Goal: Information Seeking & Learning: Learn about a topic

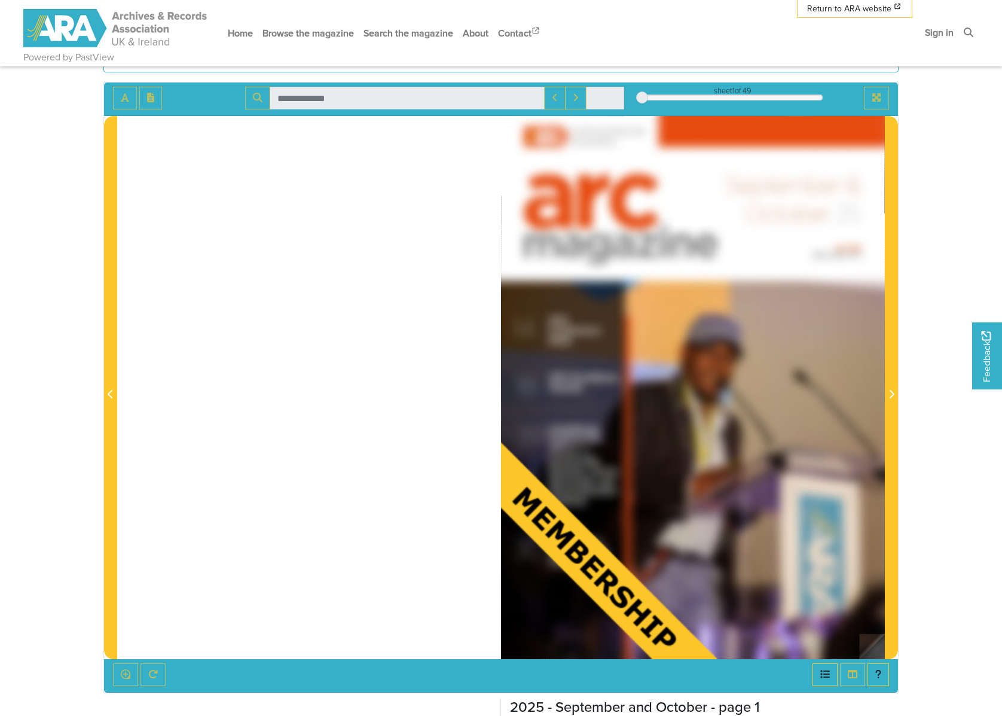
scroll to position [80, 0]
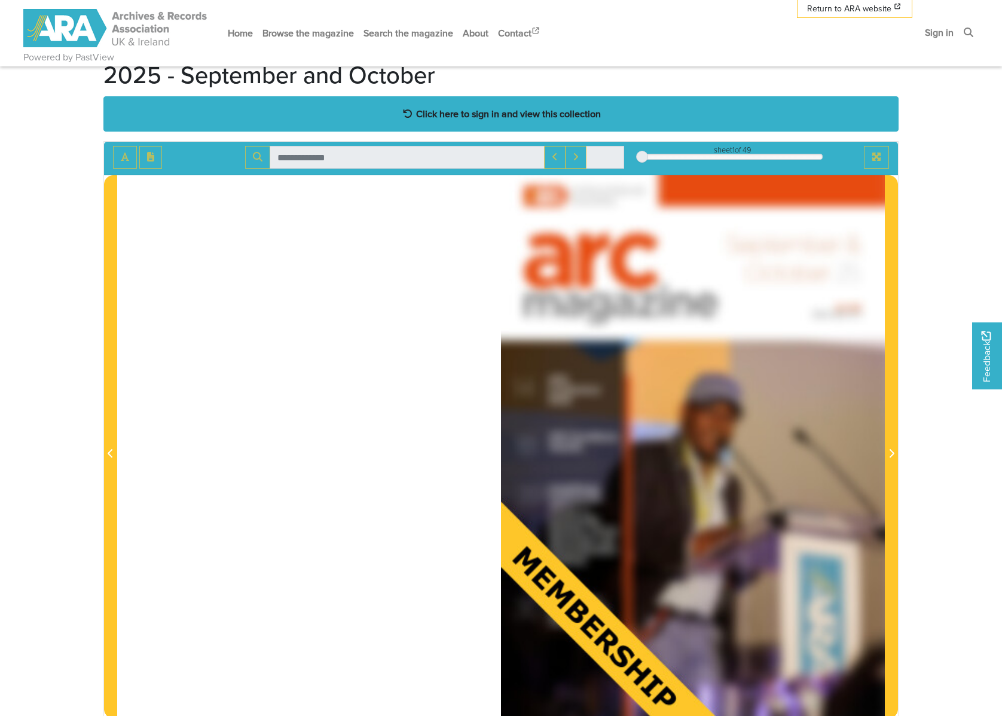
click at [464, 103] on div "Click here to sign in and view this collection" at bounding box center [500, 113] width 795 height 35
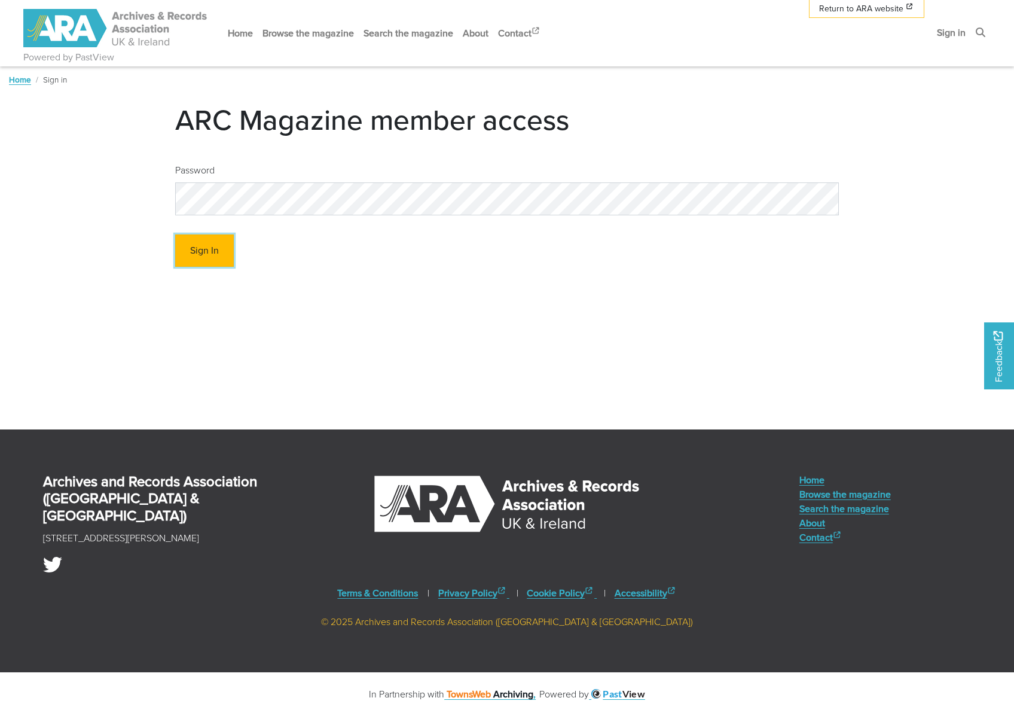
click at [206, 255] on button "Sign In" at bounding box center [204, 250] width 59 height 33
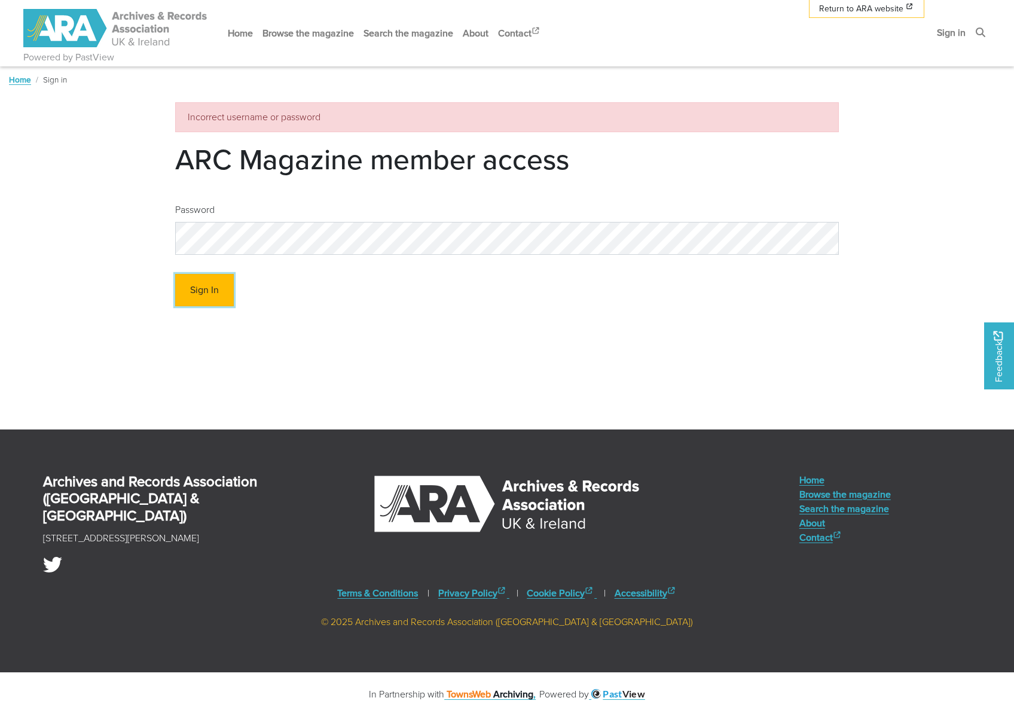
click at [209, 292] on button "Sign In" at bounding box center [204, 290] width 59 height 33
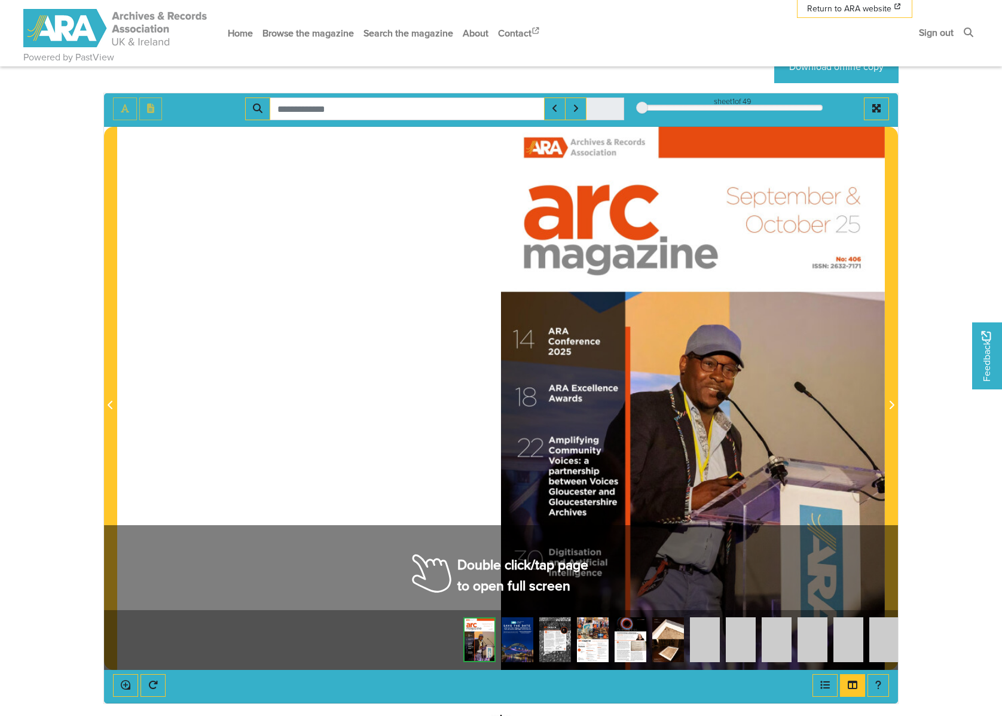
scroll to position [239, 0]
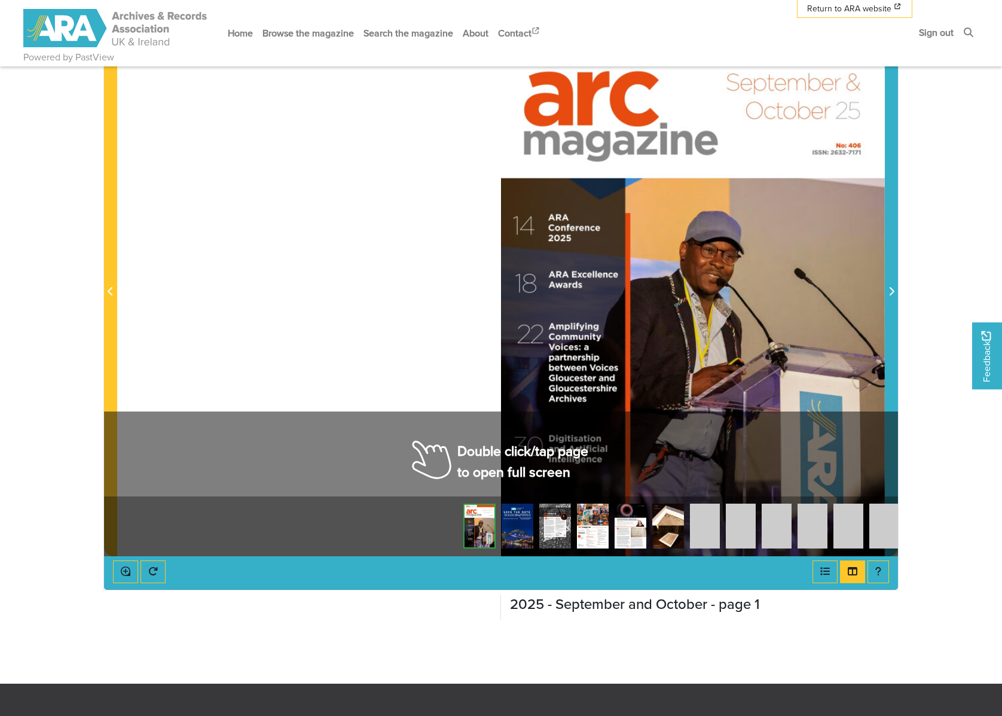
click at [890, 283] on span "Next Page" at bounding box center [892, 285] width 12 height 542
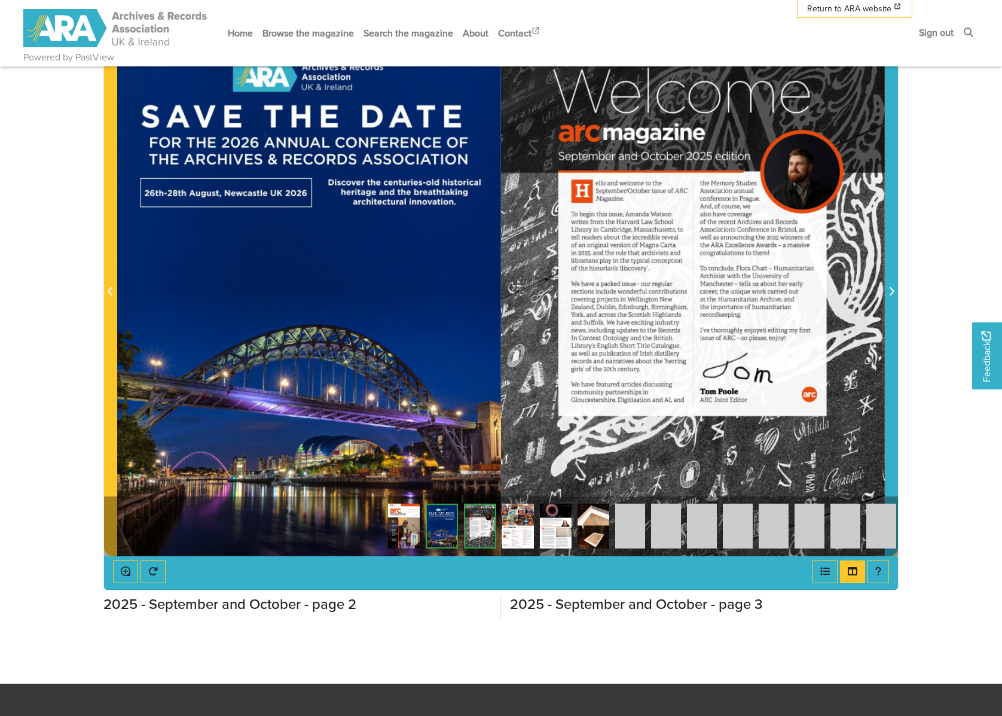
click at [890, 283] on span "Next Page" at bounding box center [892, 285] width 12 height 542
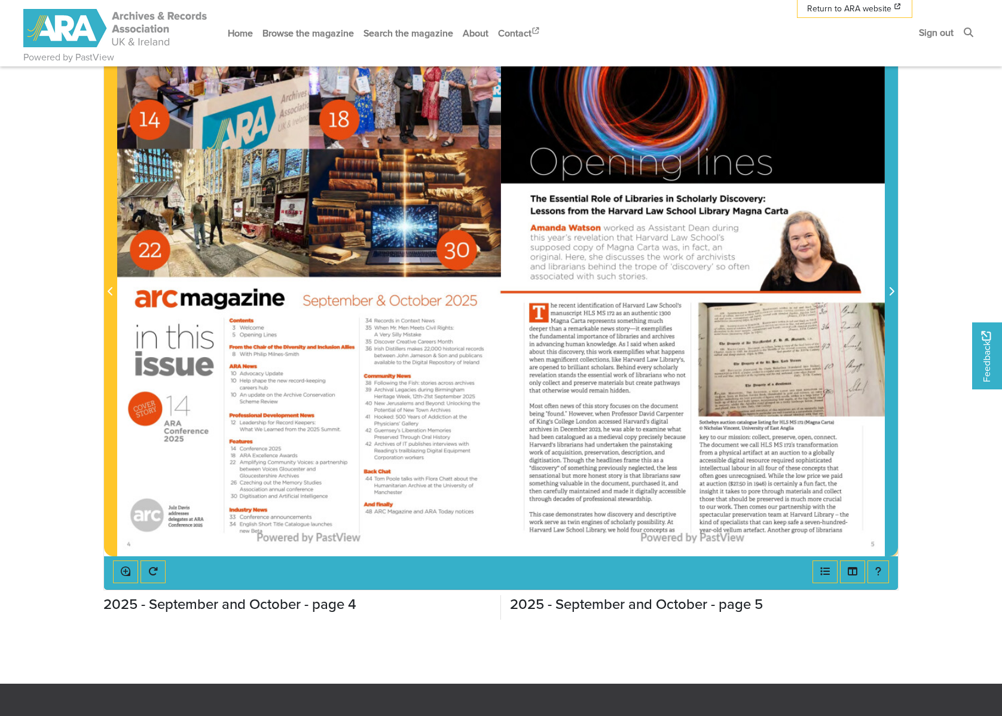
click at [889, 307] on span "Next Page" at bounding box center [892, 285] width 12 height 542
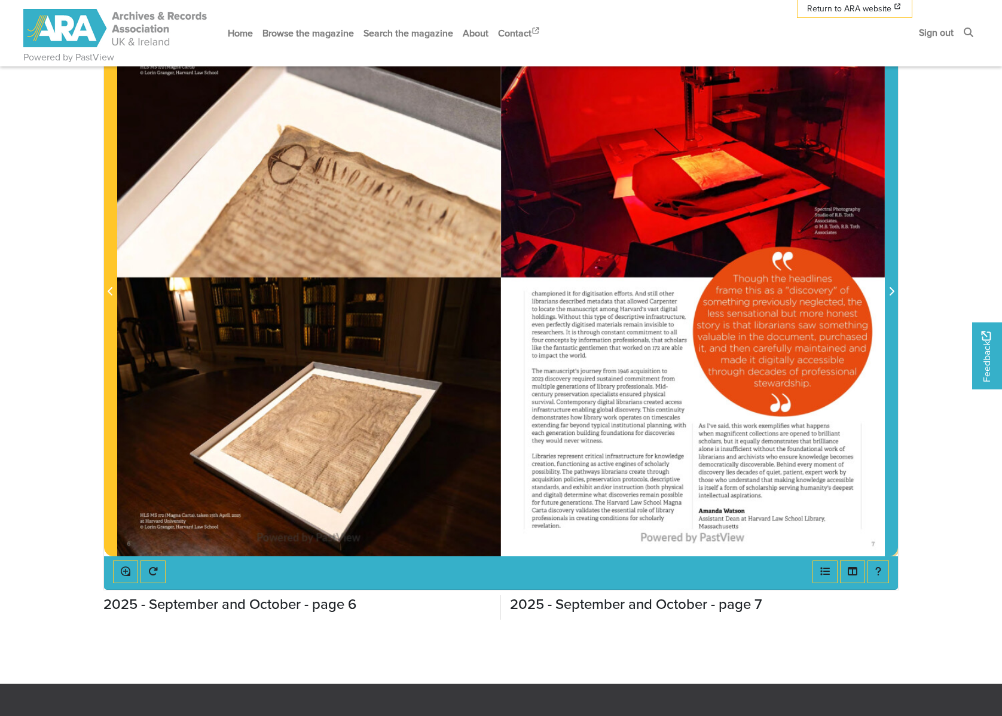
click at [889, 307] on span "Next Page" at bounding box center [892, 285] width 12 height 542
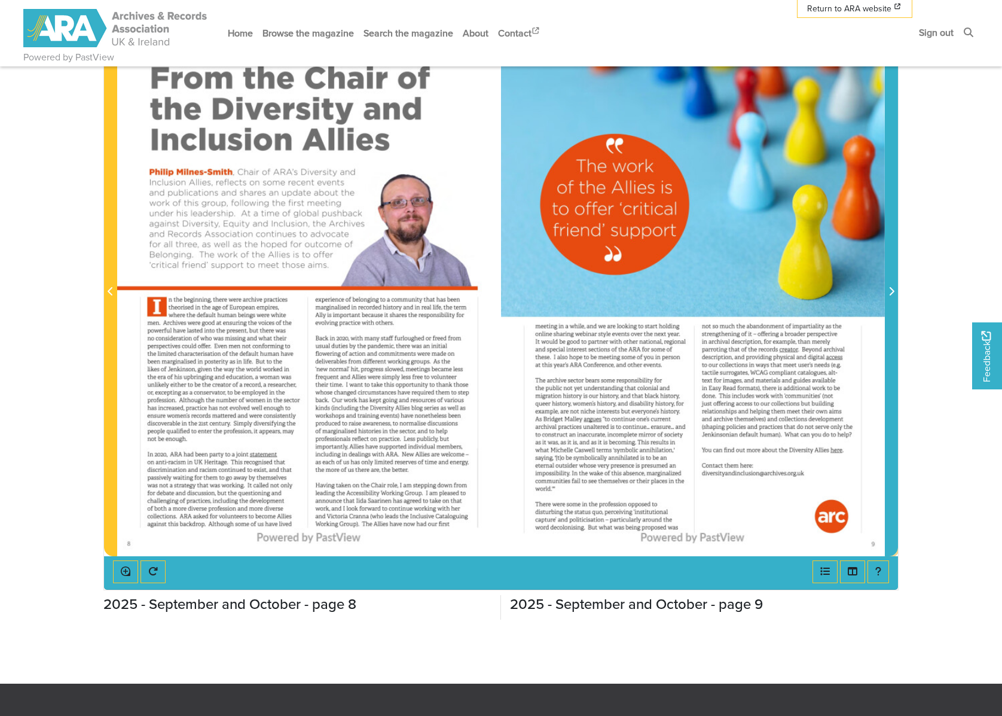
click at [889, 307] on span "Next Page" at bounding box center [892, 285] width 12 height 542
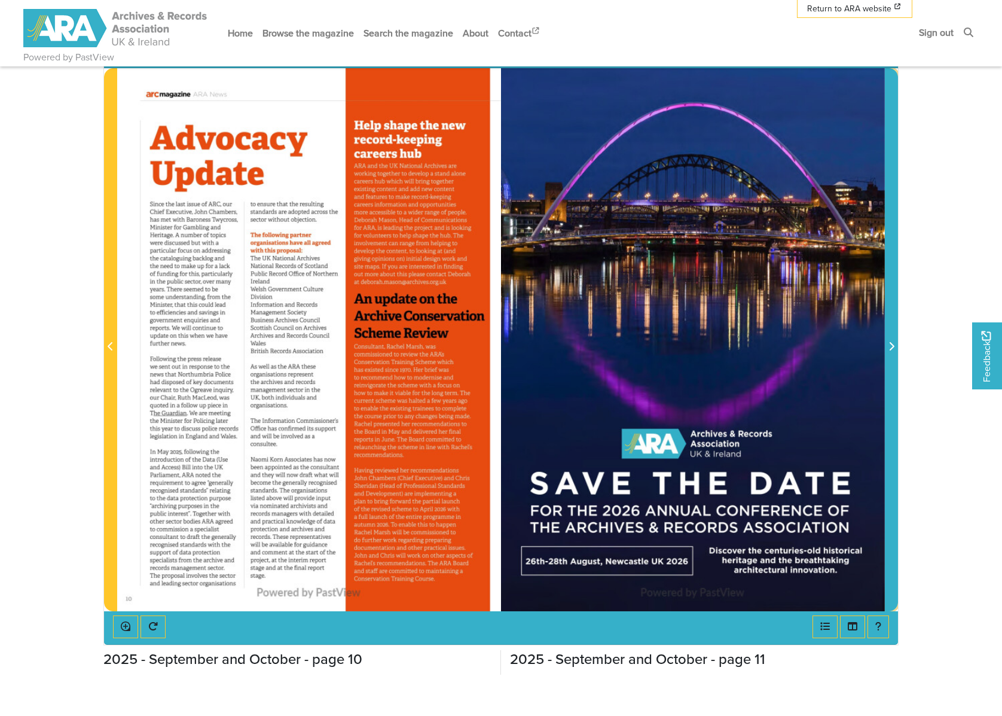
scroll to position [159, 0]
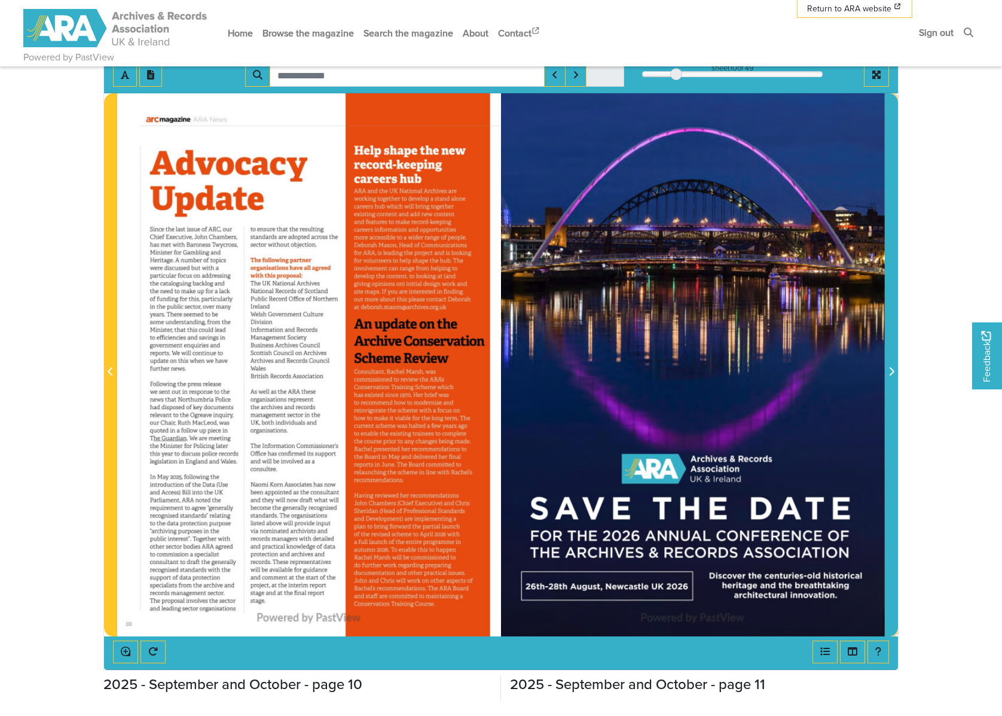
click at [887, 374] on span "Next Page" at bounding box center [892, 372] width 12 height 14
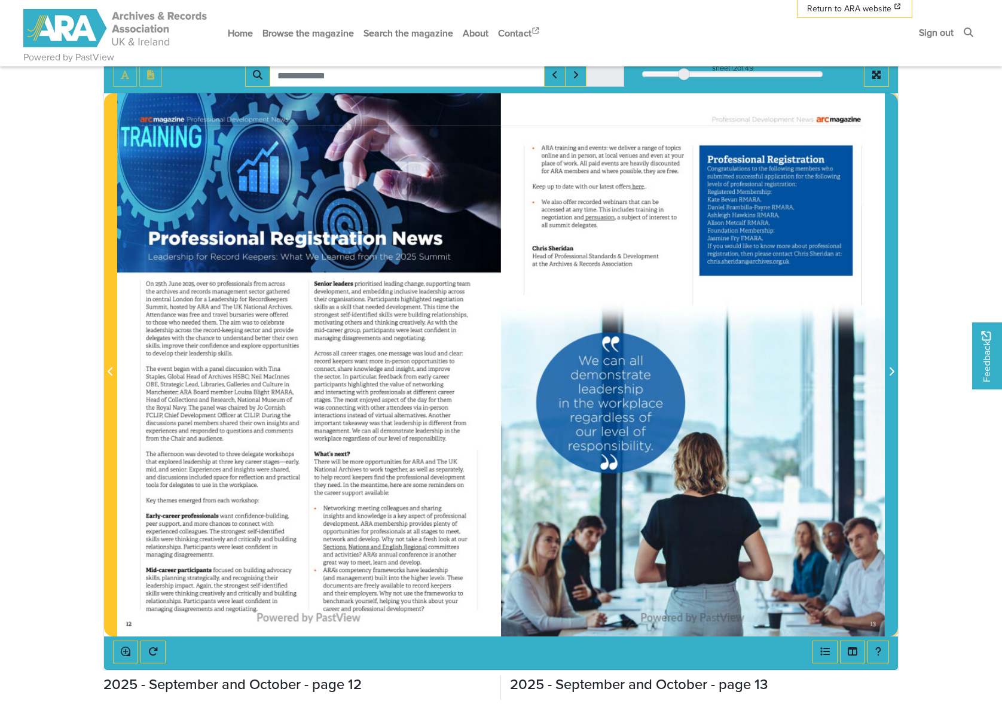
click at [887, 374] on span "Next Page" at bounding box center [892, 372] width 12 height 14
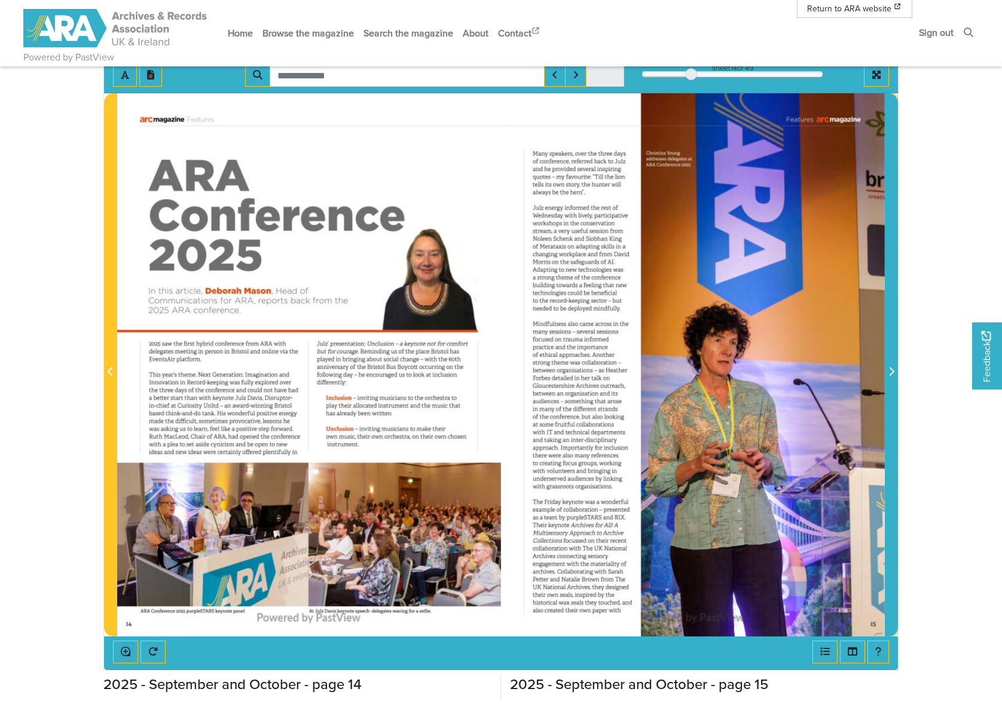
click at [887, 374] on span "Next Page" at bounding box center [892, 372] width 12 height 14
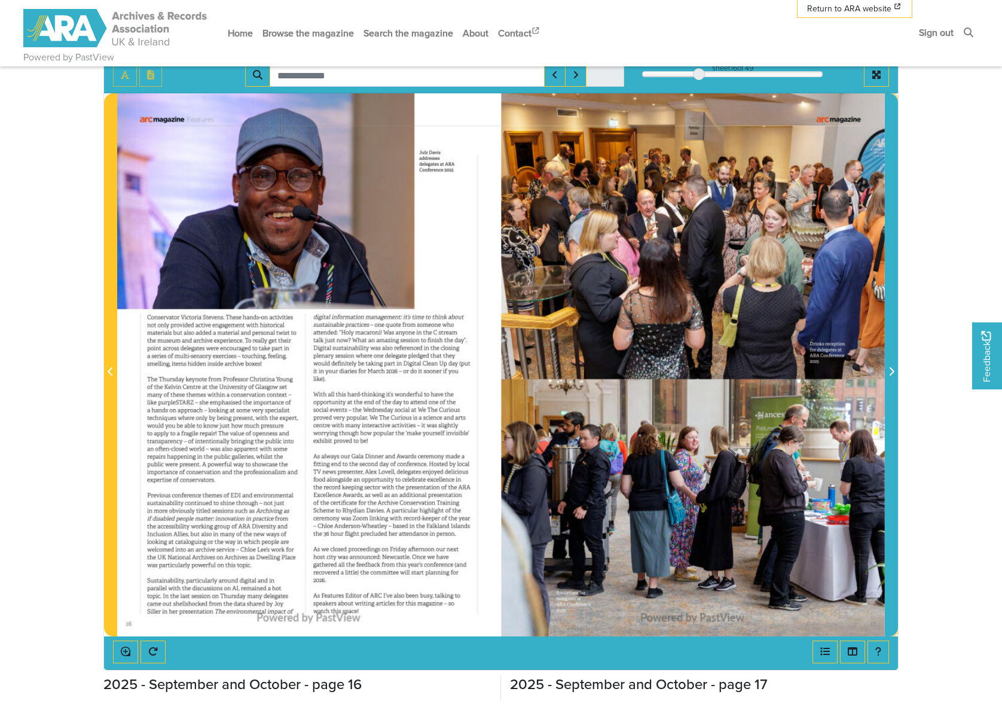
click at [887, 374] on span "Next Page" at bounding box center [892, 372] width 12 height 14
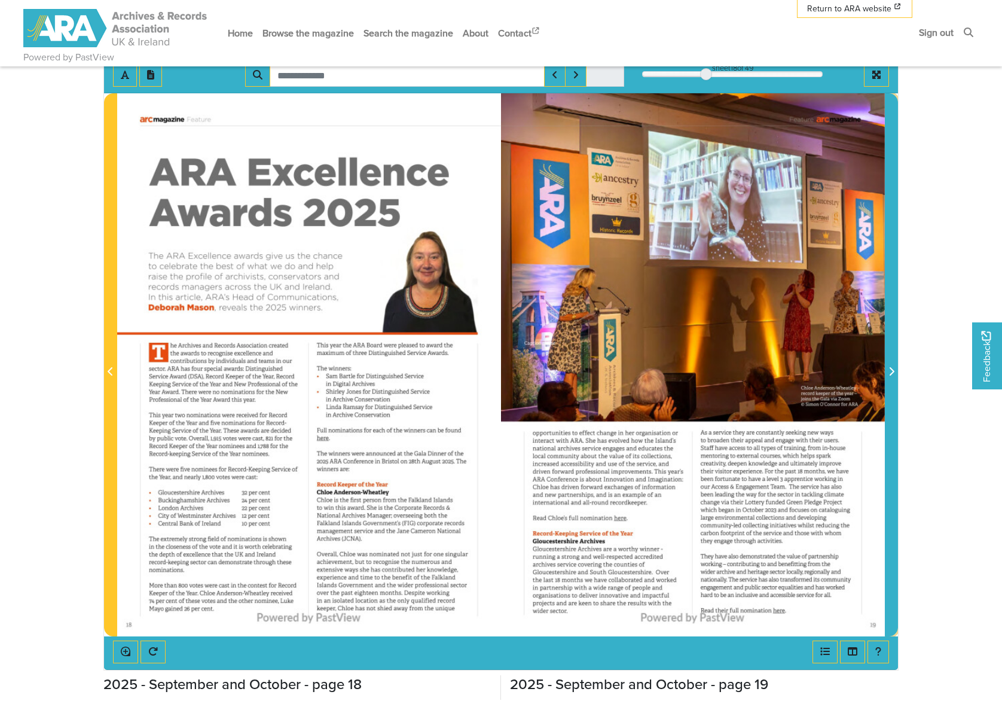
click at [887, 374] on span "Next Page" at bounding box center [892, 372] width 12 height 14
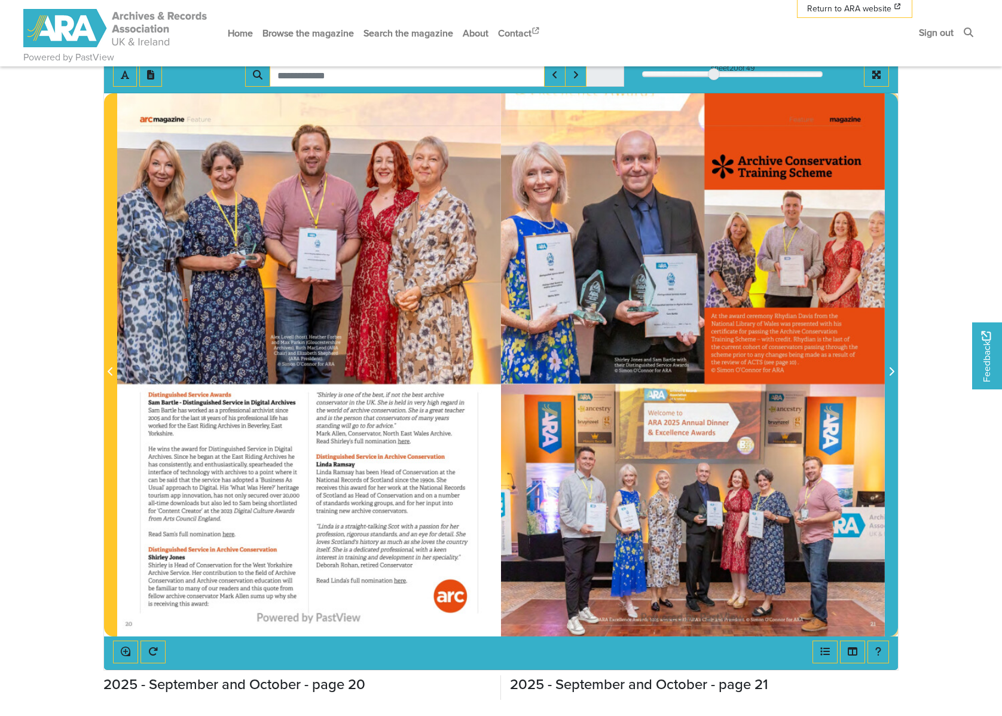
click at [887, 374] on span "Next Page" at bounding box center [892, 372] width 12 height 14
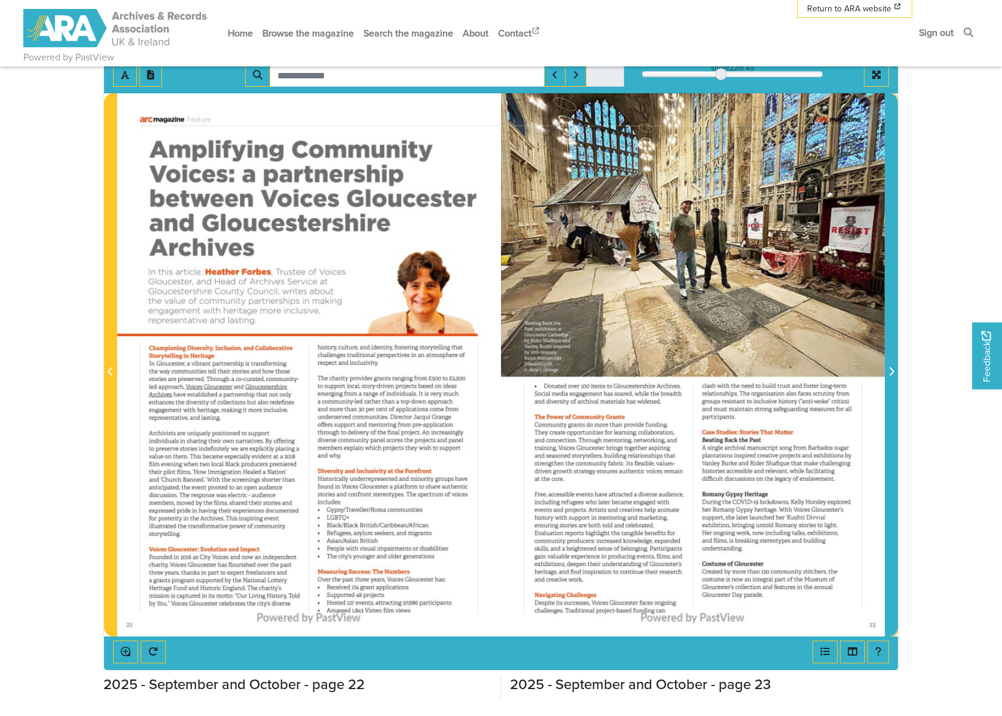
click at [887, 374] on span "Next Page" at bounding box center [892, 372] width 12 height 14
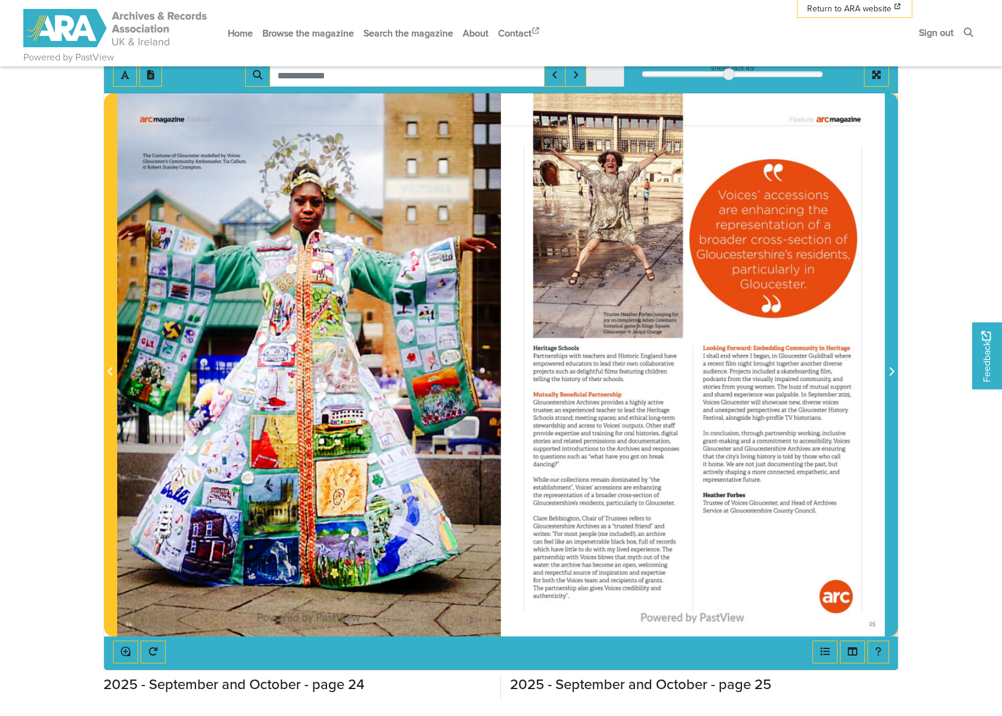
click at [887, 374] on span "Next Page" at bounding box center [892, 372] width 12 height 14
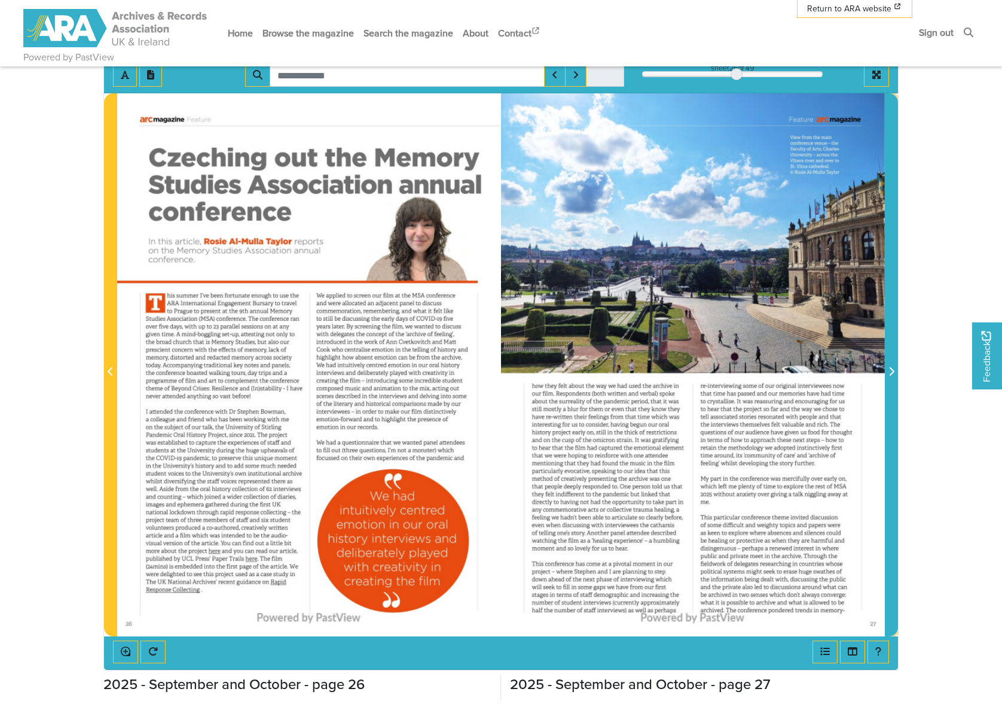
click at [887, 374] on span "Next Page" at bounding box center [892, 372] width 12 height 14
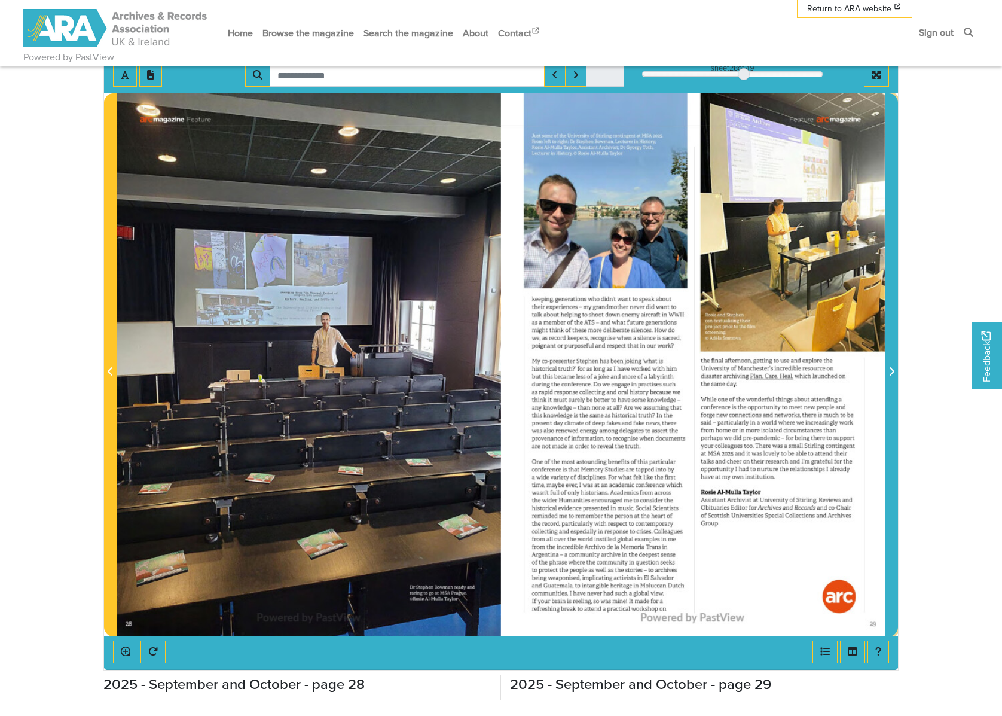
click at [887, 374] on span "Next Page" at bounding box center [892, 372] width 12 height 14
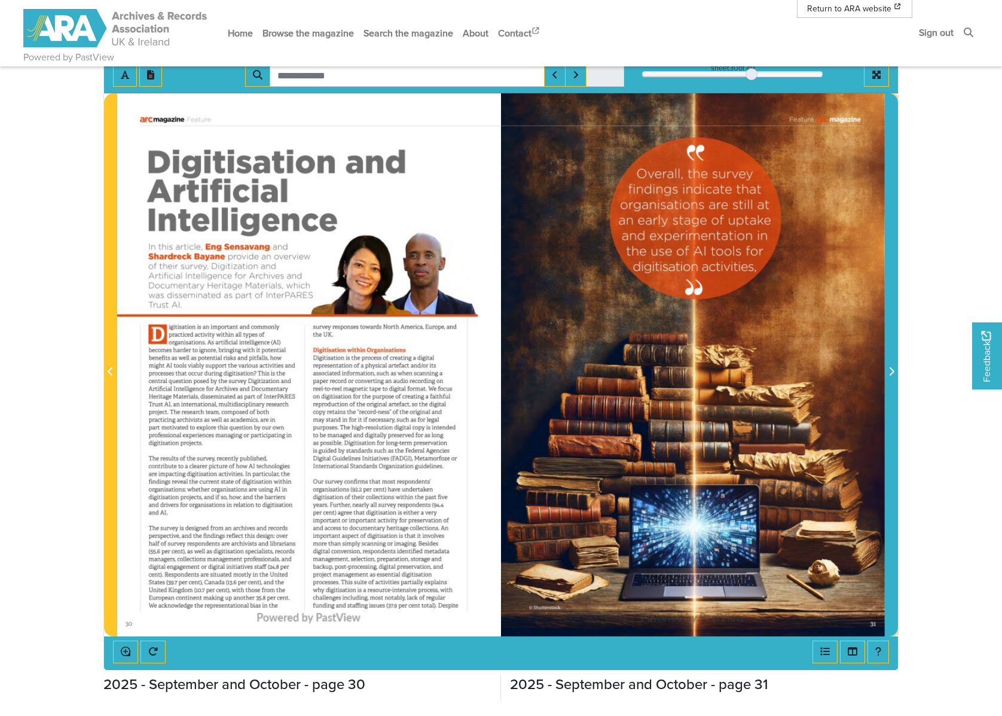
click at [887, 374] on span "Next Page" at bounding box center [892, 372] width 12 height 14
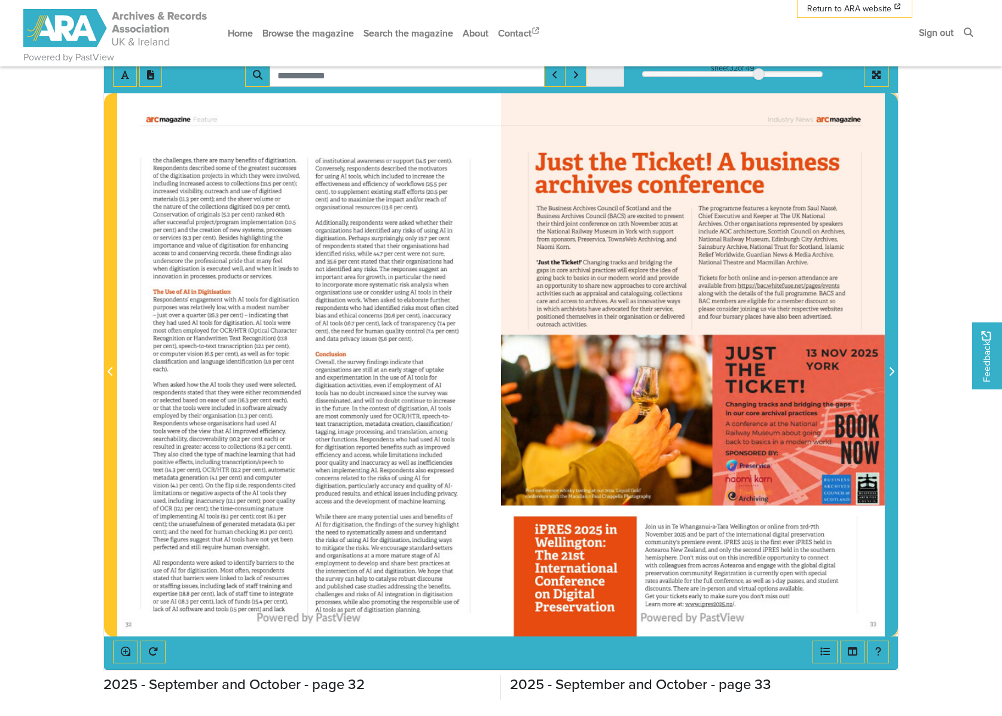
click at [887, 374] on span "Next Page" at bounding box center [892, 372] width 12 height 14
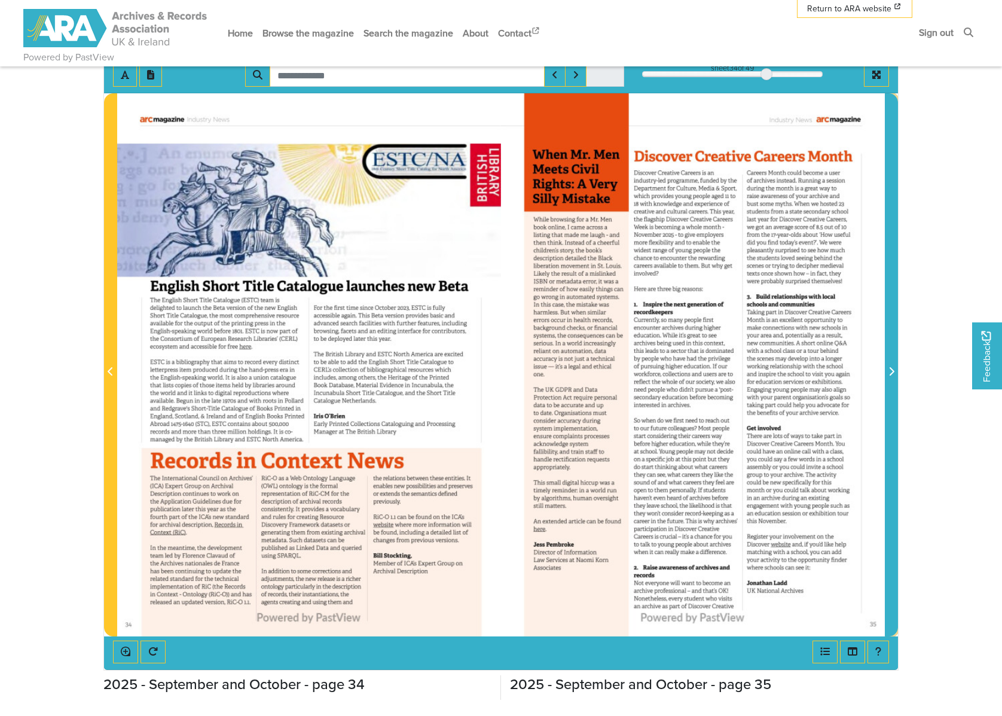
click at [887, 374] on span "Next Page" at bounding box center [892, 372] width 12 height 14
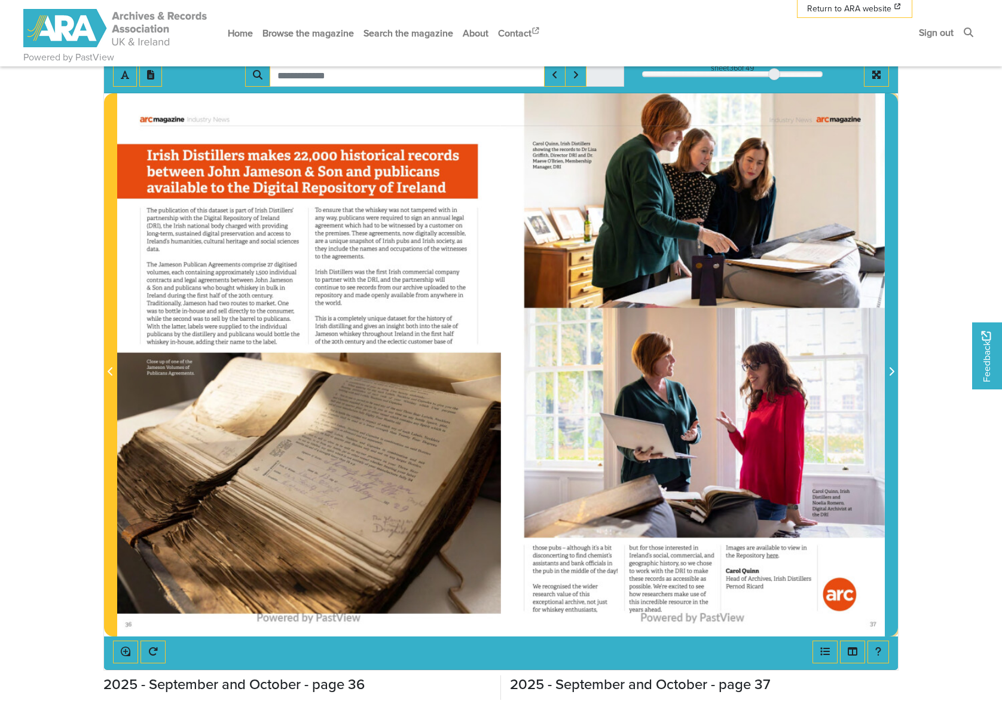
click at [887, 376] on span "Next Page" at bounding box center [892, 372] width 12 height 14
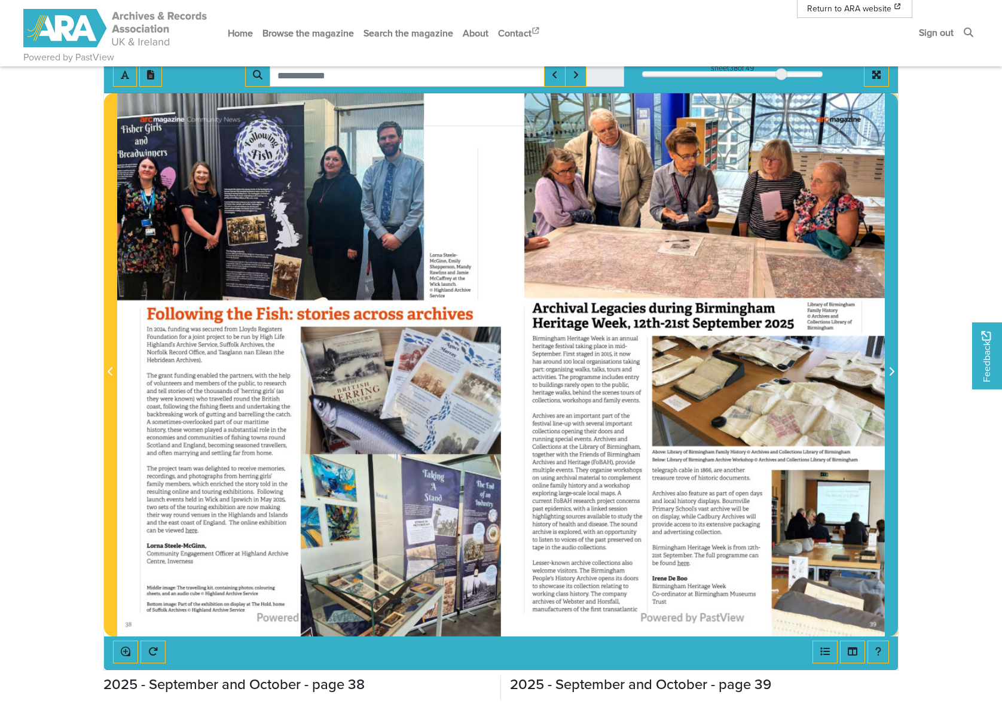
click at [886, 371] on span "Next Page" at bounding box center [892, 372] width 12 height 14
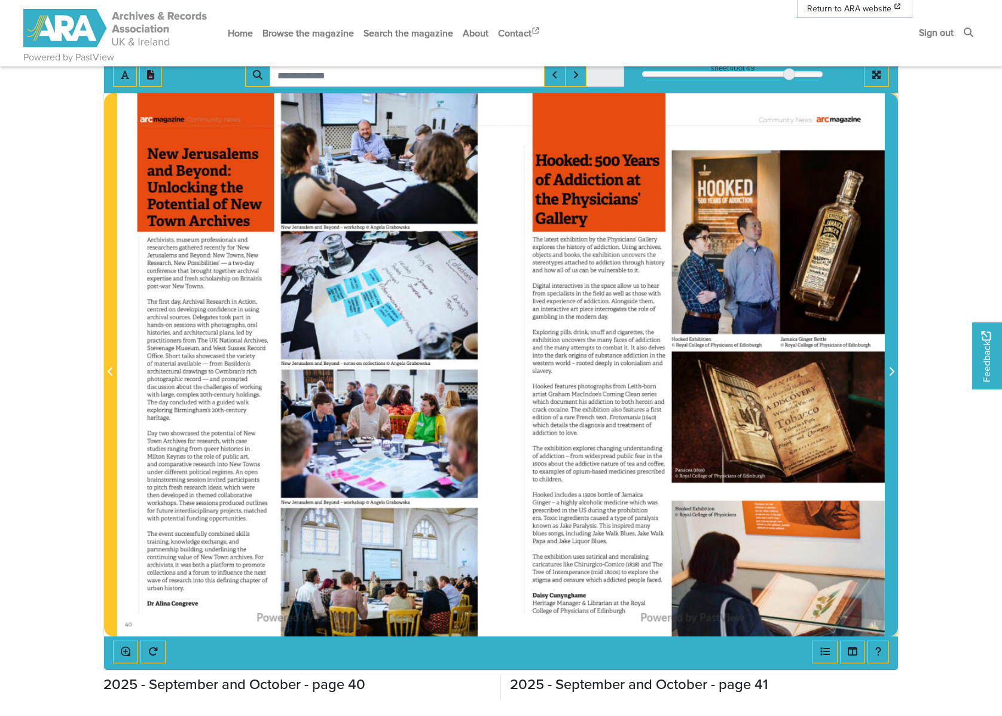
click at [887, 373] on span "Next Page" at bounding box center [892, 372] width 12 height 14
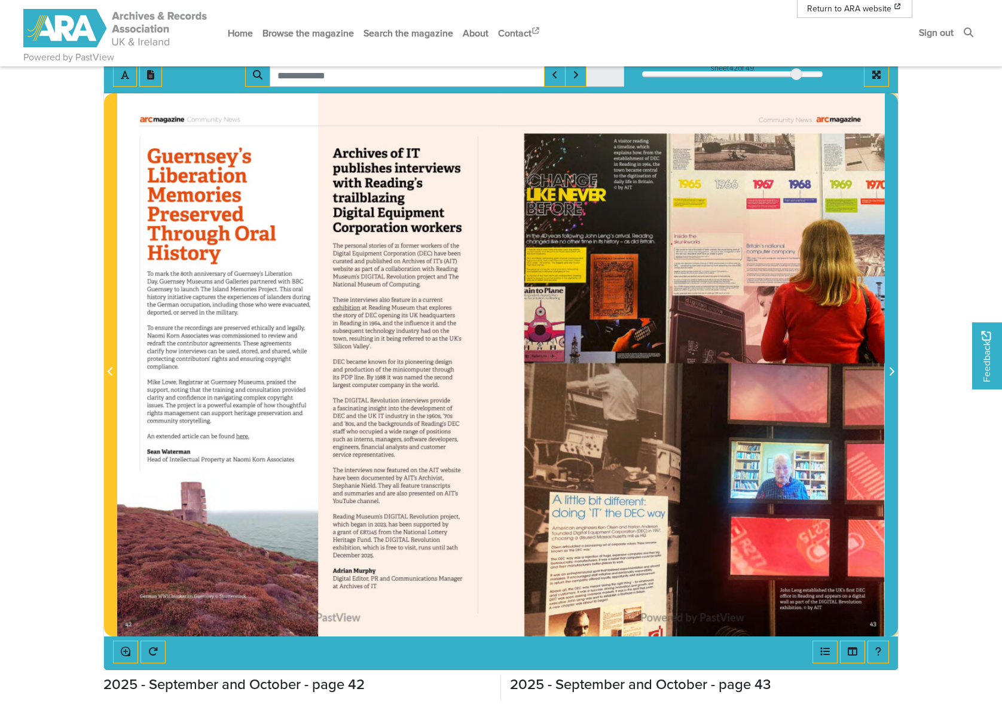
click at [887, 377] on span "Next Page" at bounding box center [892, 372] width 12 height 14
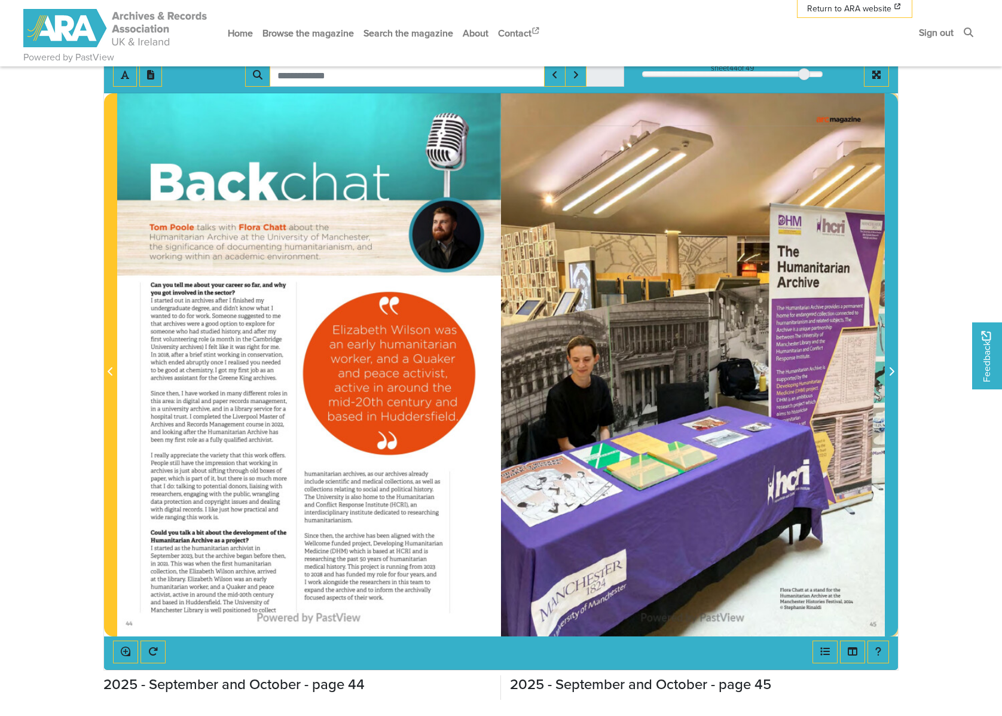
click at [887, 377] on span "Next Page" at bounding box center [892, 372] width 12 height 14
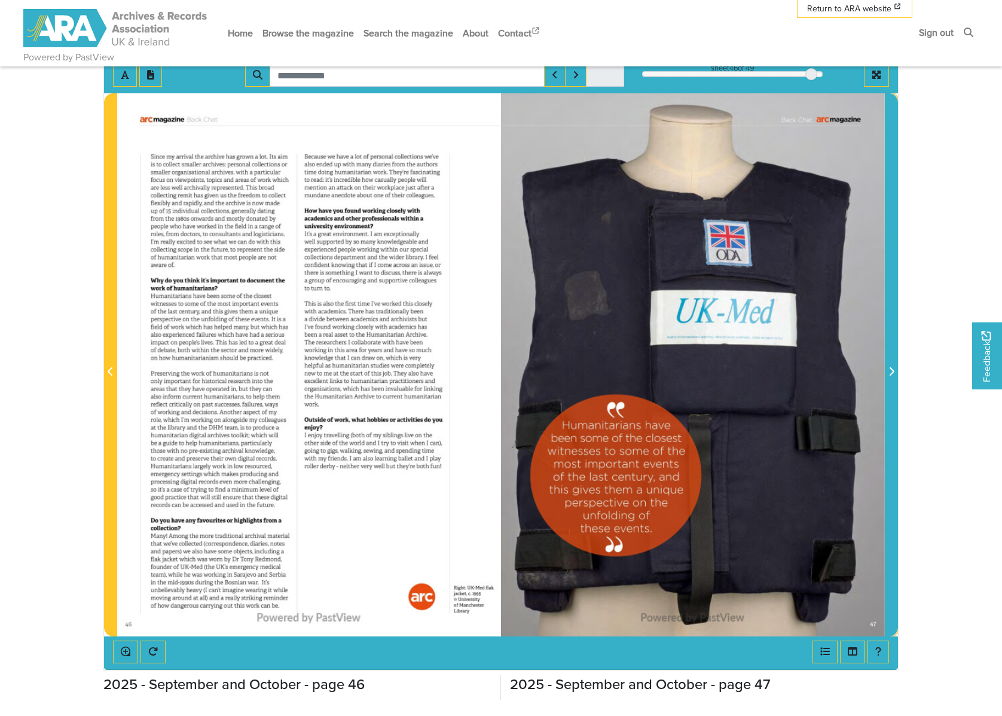
click at [886, 378] on span "Next Page" at bounding box center [892, 372] width 12 height 14
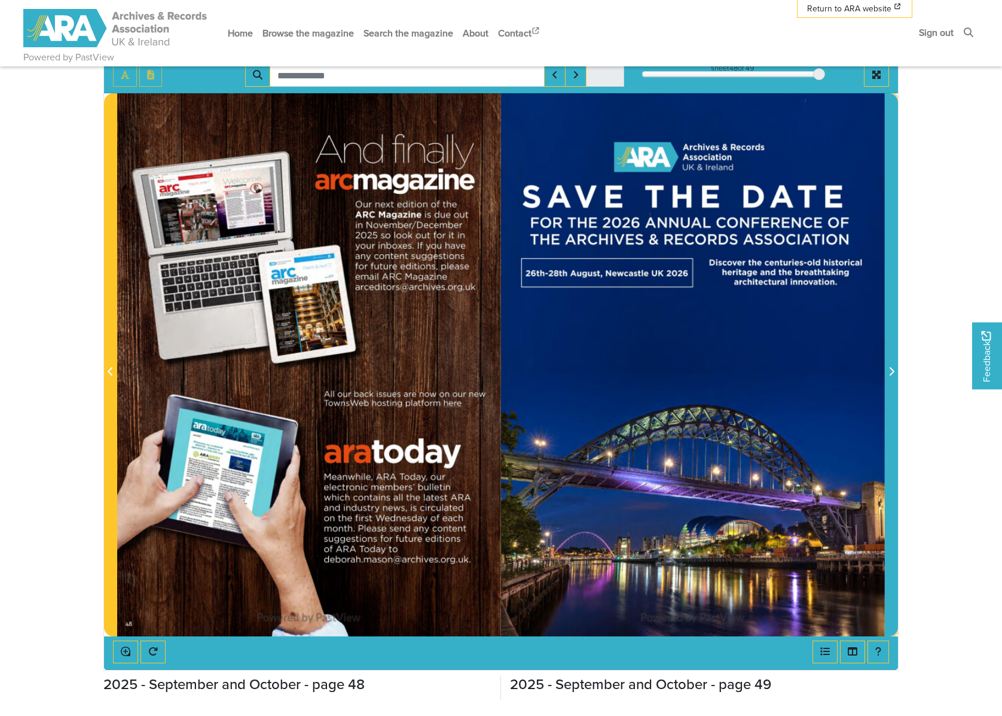
click at [886, 379] on span "Next Page" at bounding box center [892, 372] width 12 height 14
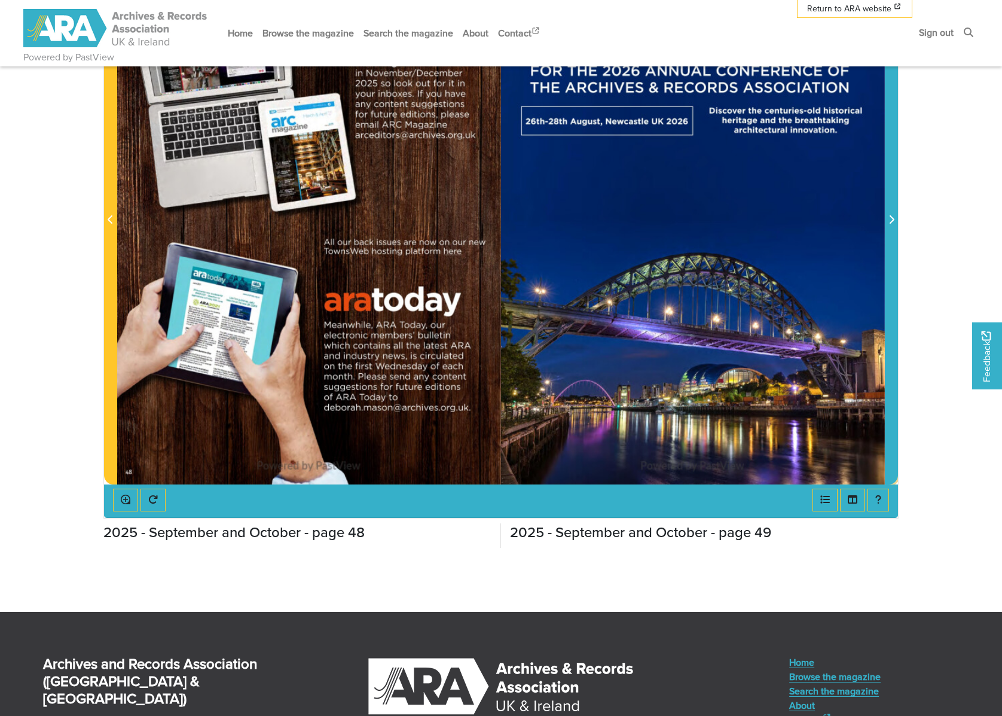
scroll to position [477, 0]
